Goal: Task Accomplishment & Management: Manage account settings

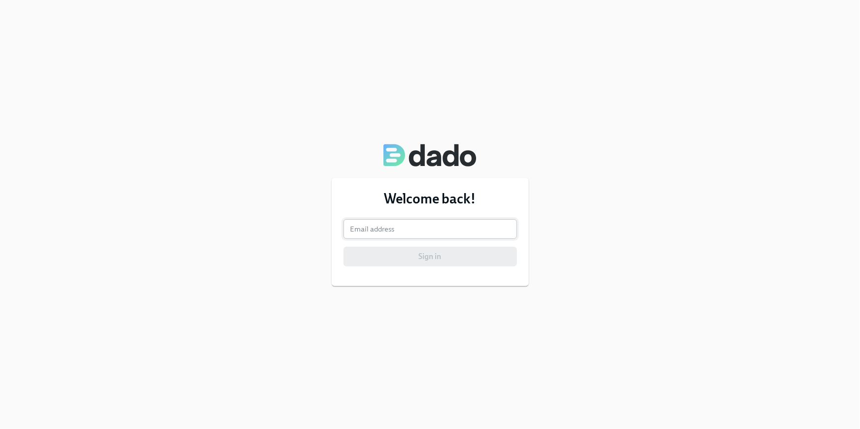
drag, startPoint x: 405, startPoint y: 242, endPoint x: 401, endPoint y: 235, distance: 7.7
click at [405, 242] on form "Email address Email address Sign in" at bounding box center [431, 242] width 174 height 47
click at [401, 235] on input "email" at bounding box center [431, 229] width 174 height 20
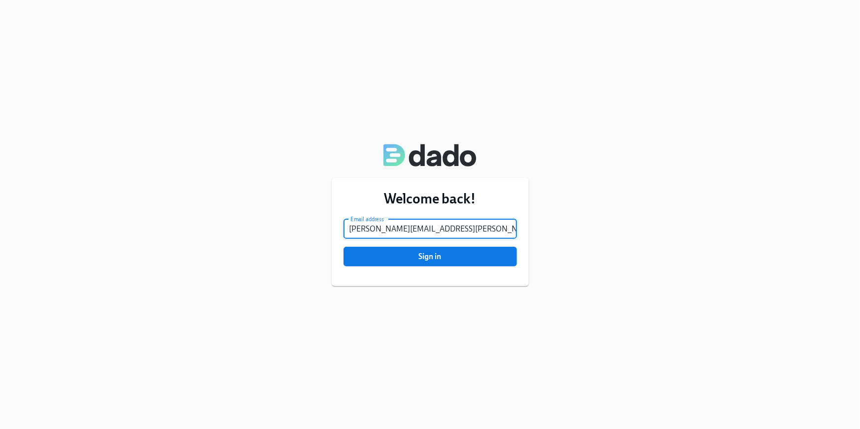
type input "briana.clary@charliehealth.com"
click at [619, 307] on div "Welcome back! Email address briana.clary@charliehealth.com Email address Sign in" at bounding box center [430, 214] width 860 height 429
click at [469, 260] on span "Sign in" at bounding box center [431, 257] width 160 height 10
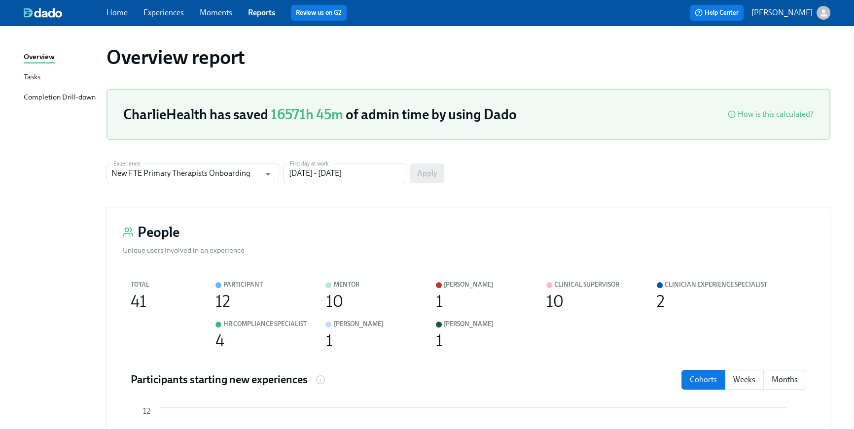
click at [112, 11] on link "Home" at bounding box center [117, 12] width 21 height 9
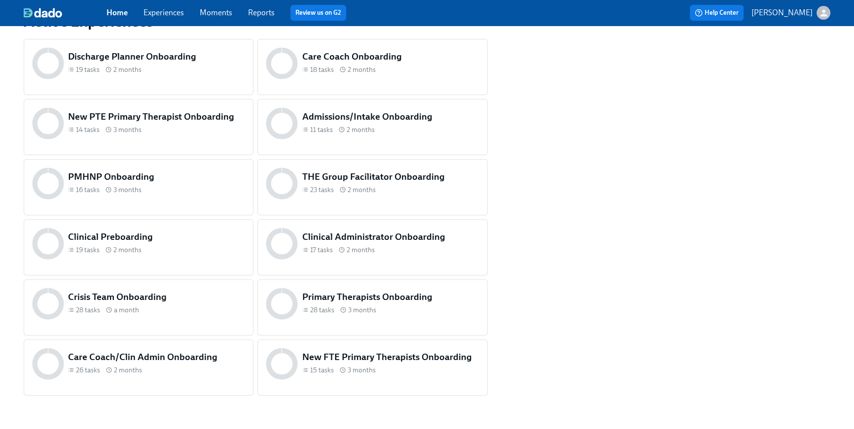
scroll to position [413, 0]
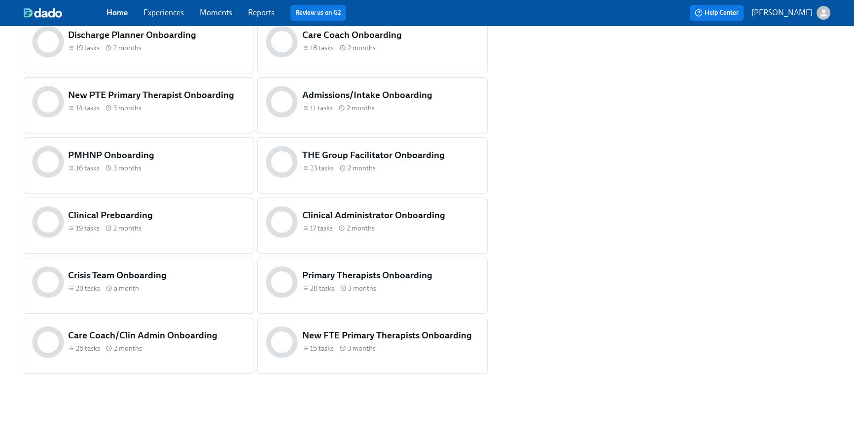
click at [451, 176] on div "THE Group Facilitator Onboarding 23 tasks 2 months" at bounding box center [390, 162] width 181 height 30
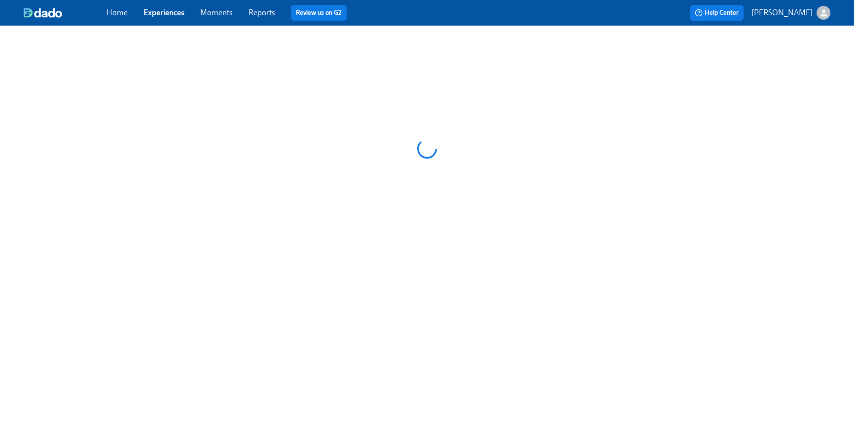
click at [434, 171] on div at bounding box center [427, 149] width 854 height 247
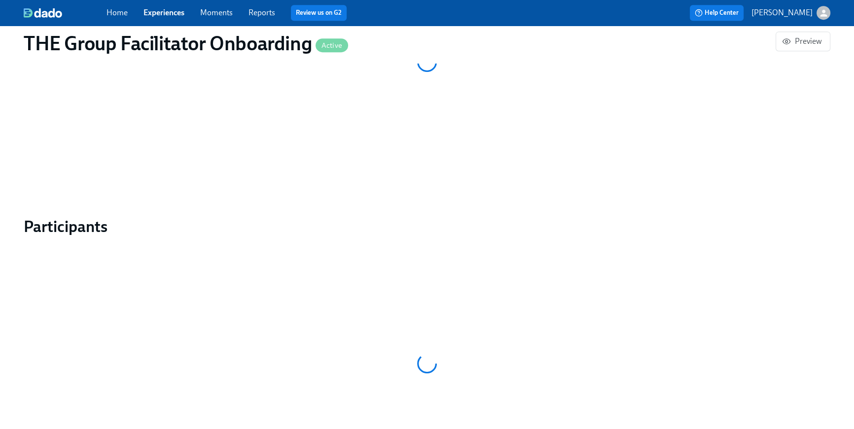
scroll to position [683, 0]
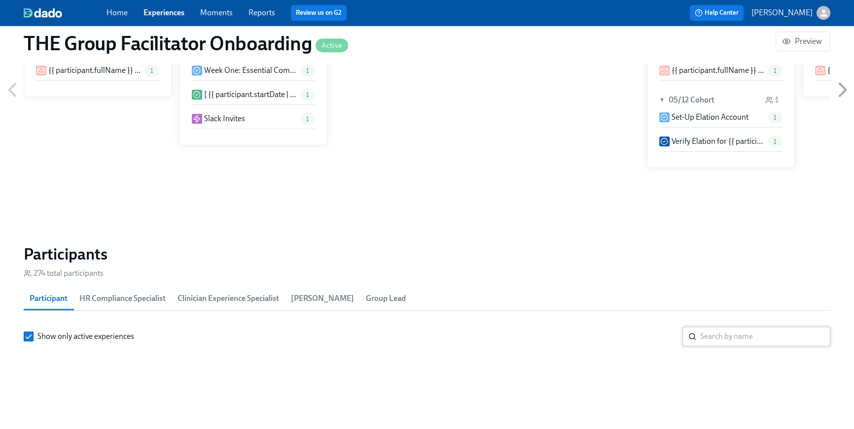
click at [741, 327] on input "search" at bounding box center [765, 337] width 130 height 20
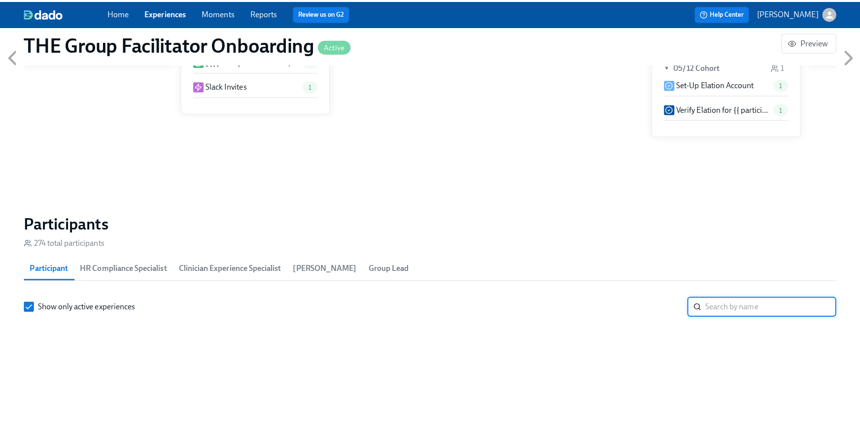
scroll to position [0, 15421]
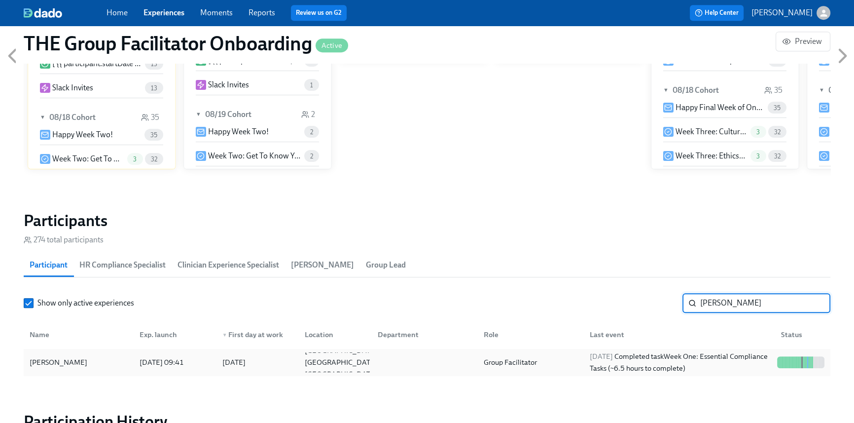
click at [685, 359] on div "2025/08/24 Completed task Week One: Essential Compliance Tasks (~6.5 hours to c…" at bounding box center [679, 362] width 187 height 24
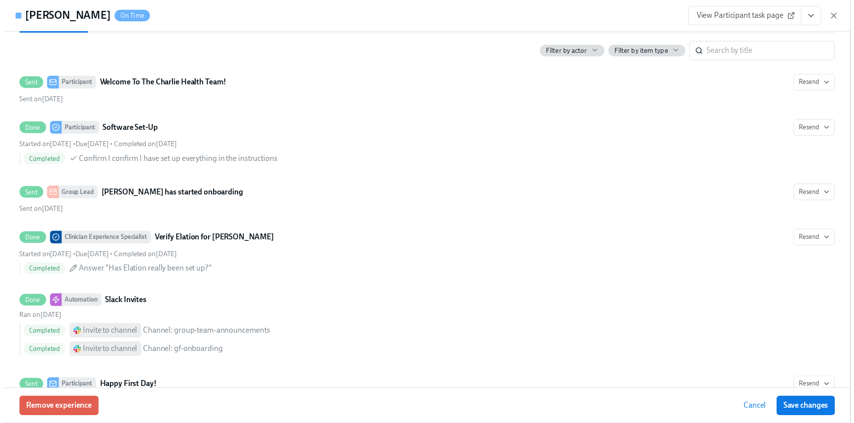
scroll to position [534, 0]
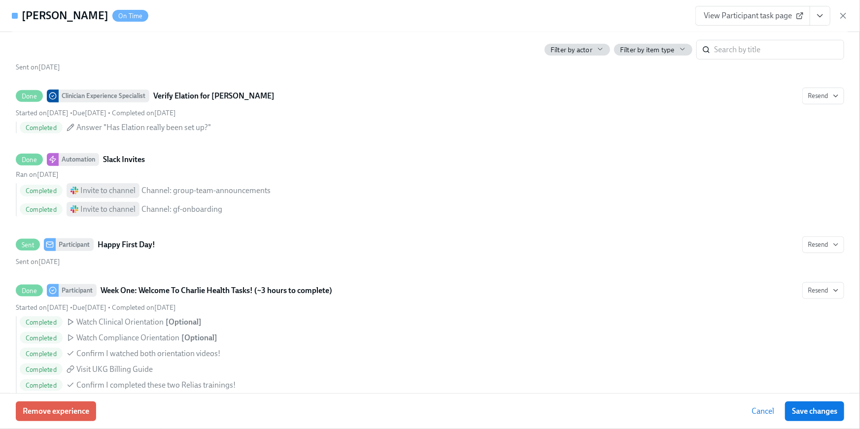
click at [828, 18] on button "View task page" at bounding box center [820, 16] width 21 height 20
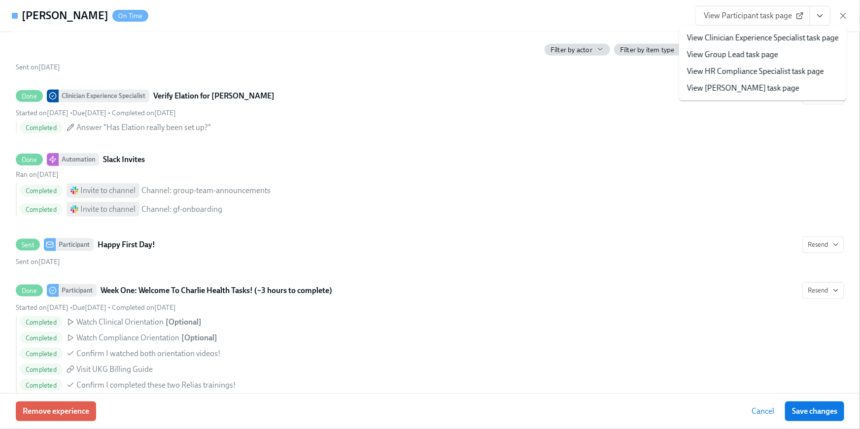
click at [786, 72] on link "View HR Compliance Specialist task page" at bounding box center [755, 71] width 137 height 11
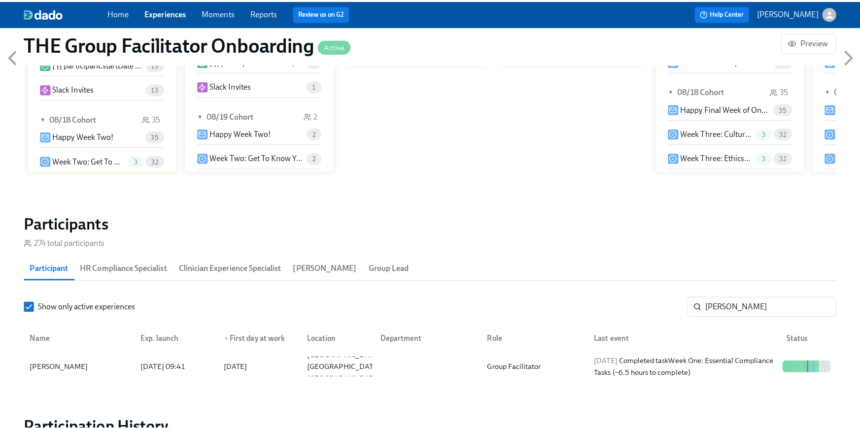
scroll to position [0, 15421]
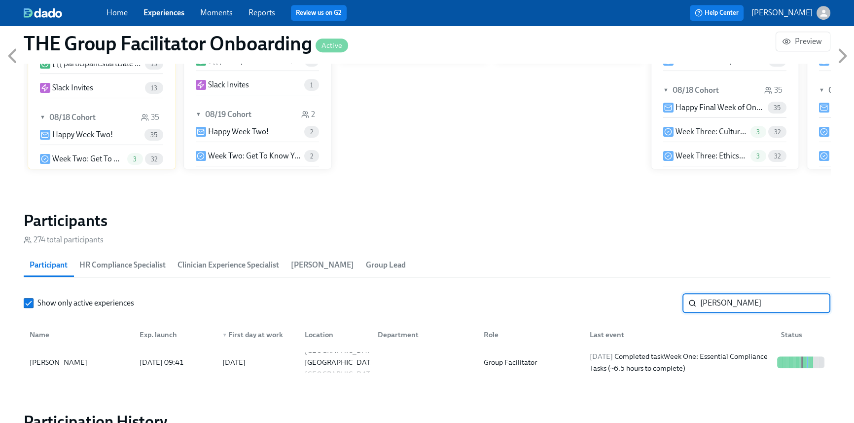
click at [733, 305] on input "gude" at bounding box center [765, 303] width 130 height 20
drag, startPoint x: 719, startPoint y: 305, endPoint x: 662, endPoint y: 296, distance: 57.3
click at [662, 296] on div "Show only active experiences gude ​" at bounding box center [427, 303] width 807 height 20
type input "alley"
click at [493, 358] on div "Group Facilitator" at bounding box center [510, 362] width 61 height 12
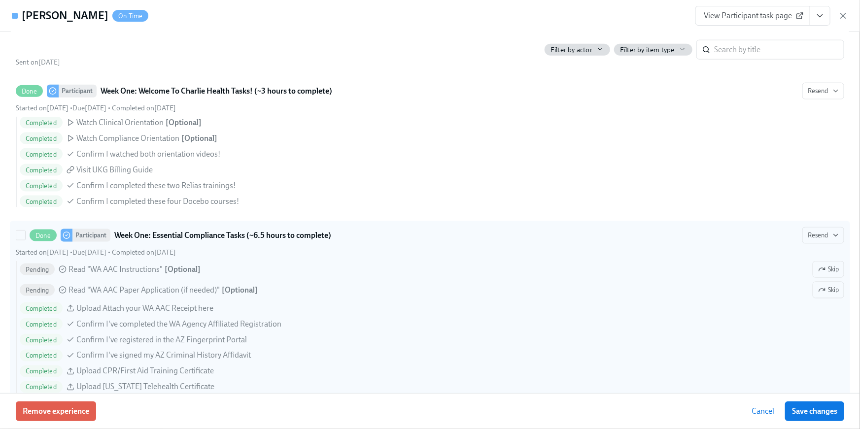
scroll to position [644, 0]
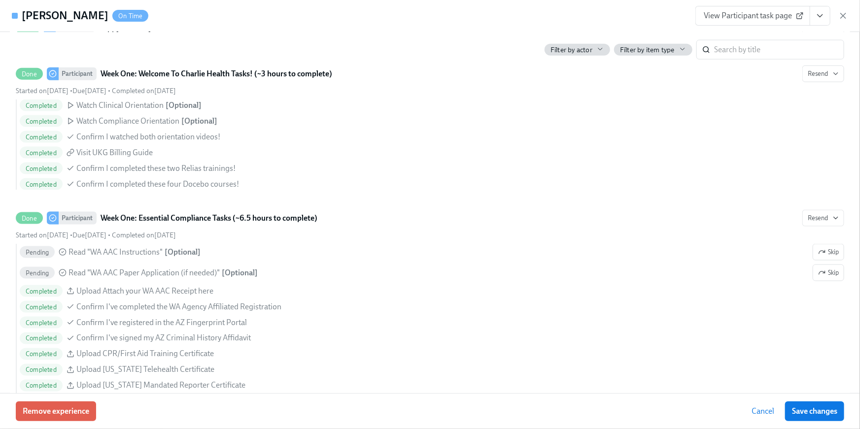
click at [822, 12] on icon "View task page" at bounding box center [821, 16] width 10 height 10
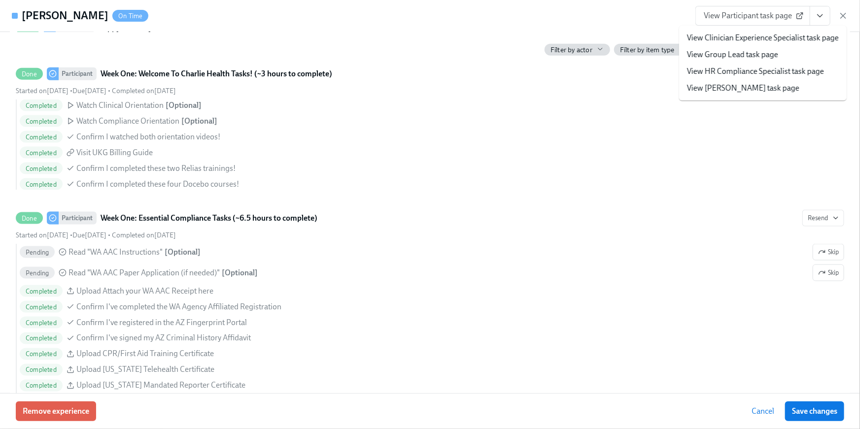
click at [792, 73] on link "View HR Compliance Specialist task page" at bounding box center [755, 71] width 137 height 11
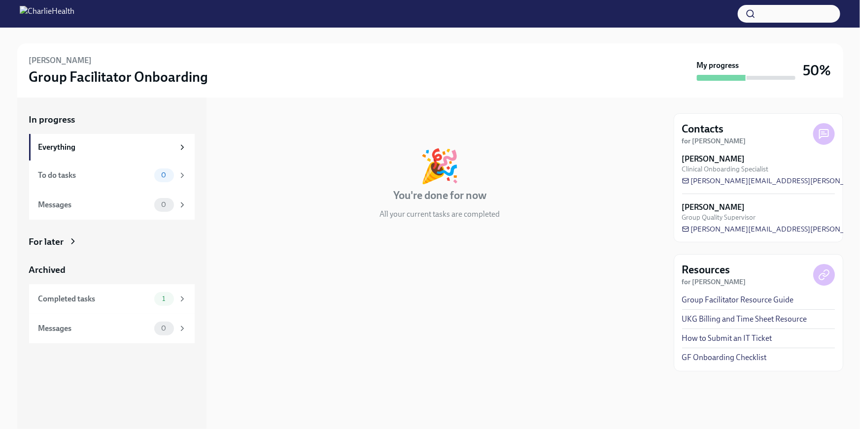
click at [91, 238] on div "For later" at bounding box center [112, 242] width 166 height 13
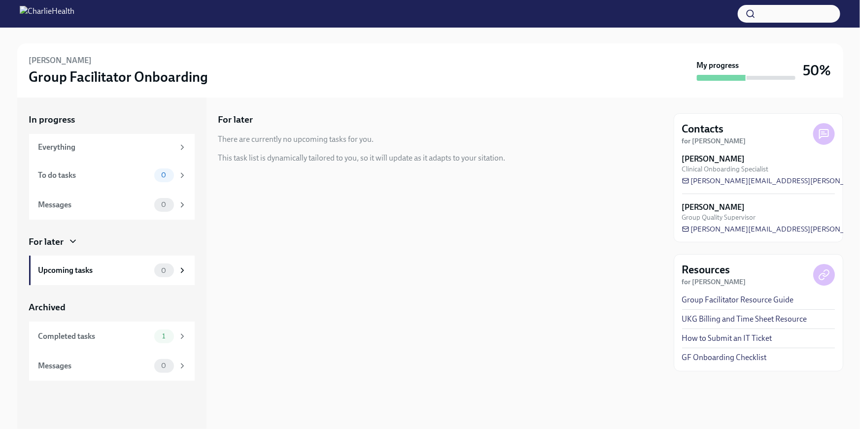
click at [80, 237] on div "For later" at bounding box center [112, 242] width 166 height 13
click at [54, 236] on div "For later" at bounding box center [46, 242] width 35 height 13
click at [75, 243] on icon at bounding box center [73, 242] width 10 height 10
click at [178, 341] on div "1" at bounding box center [170, 337] width 33 height 14
